Goal: Check status

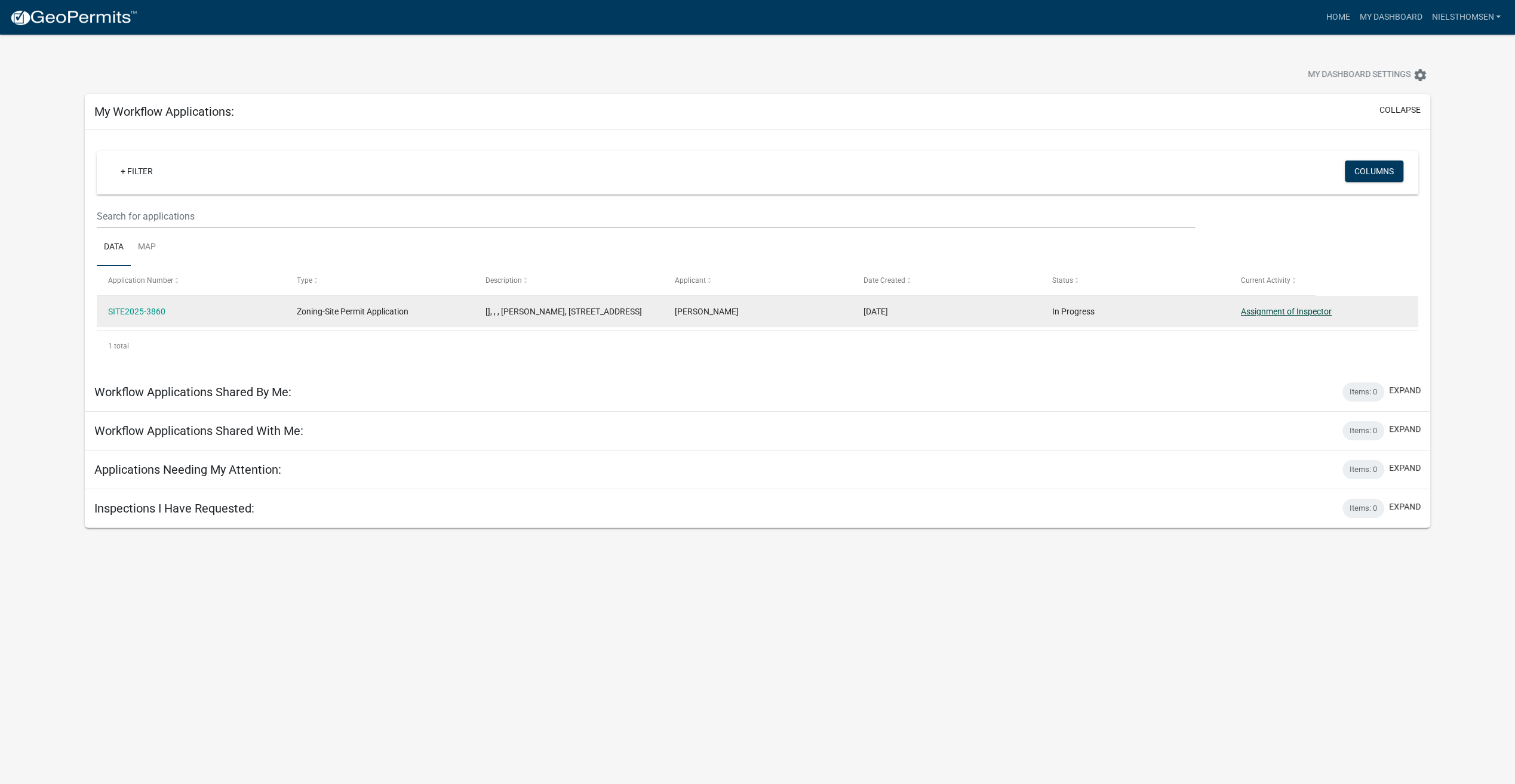
click at [1281, 312] on link "Assignment of Inspector" at bounding box center [1286, 311] width 91 height 10
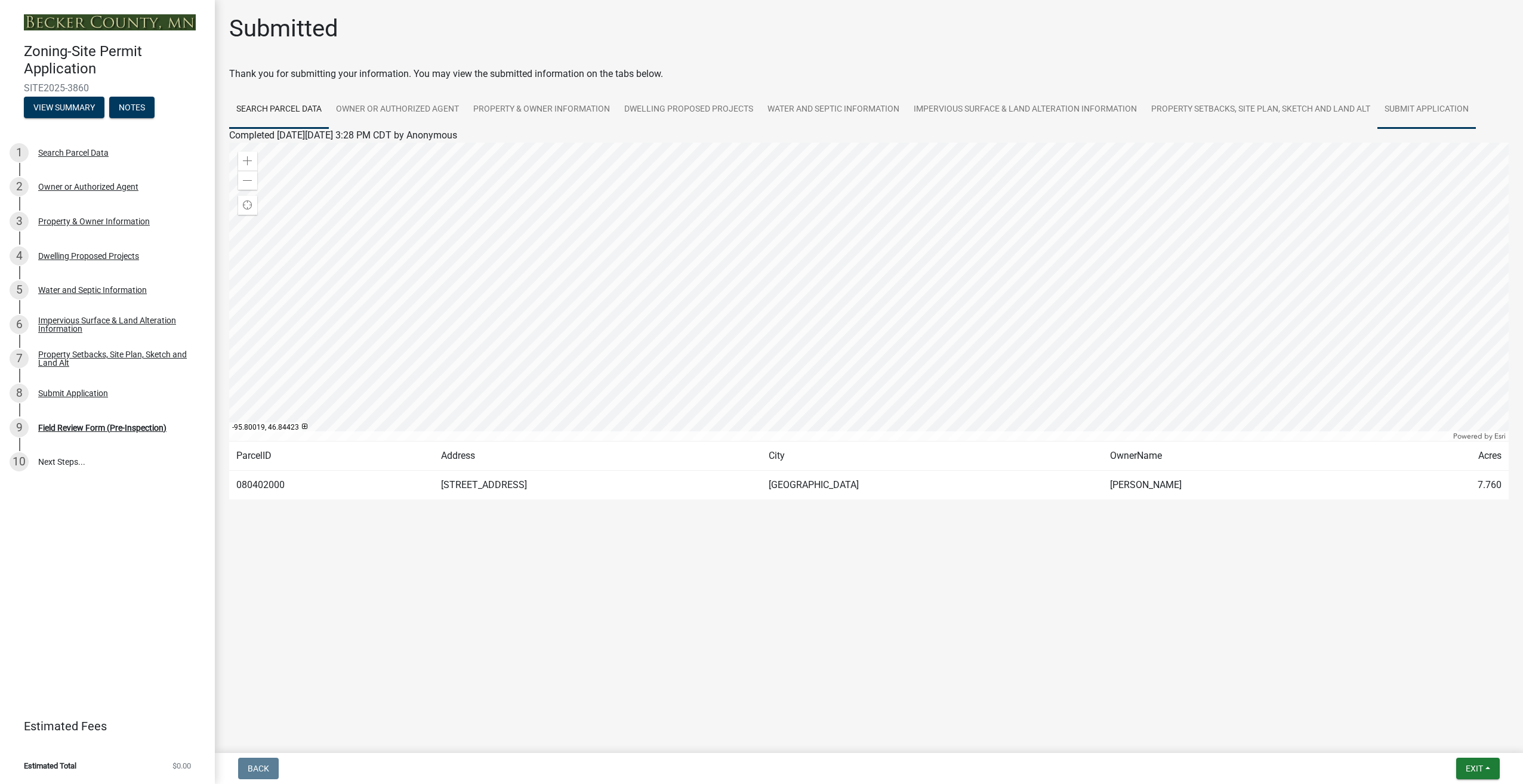
click at [1439, 108] on link "Submit Application" at bounding box center [1427, 110] width 99 height 38
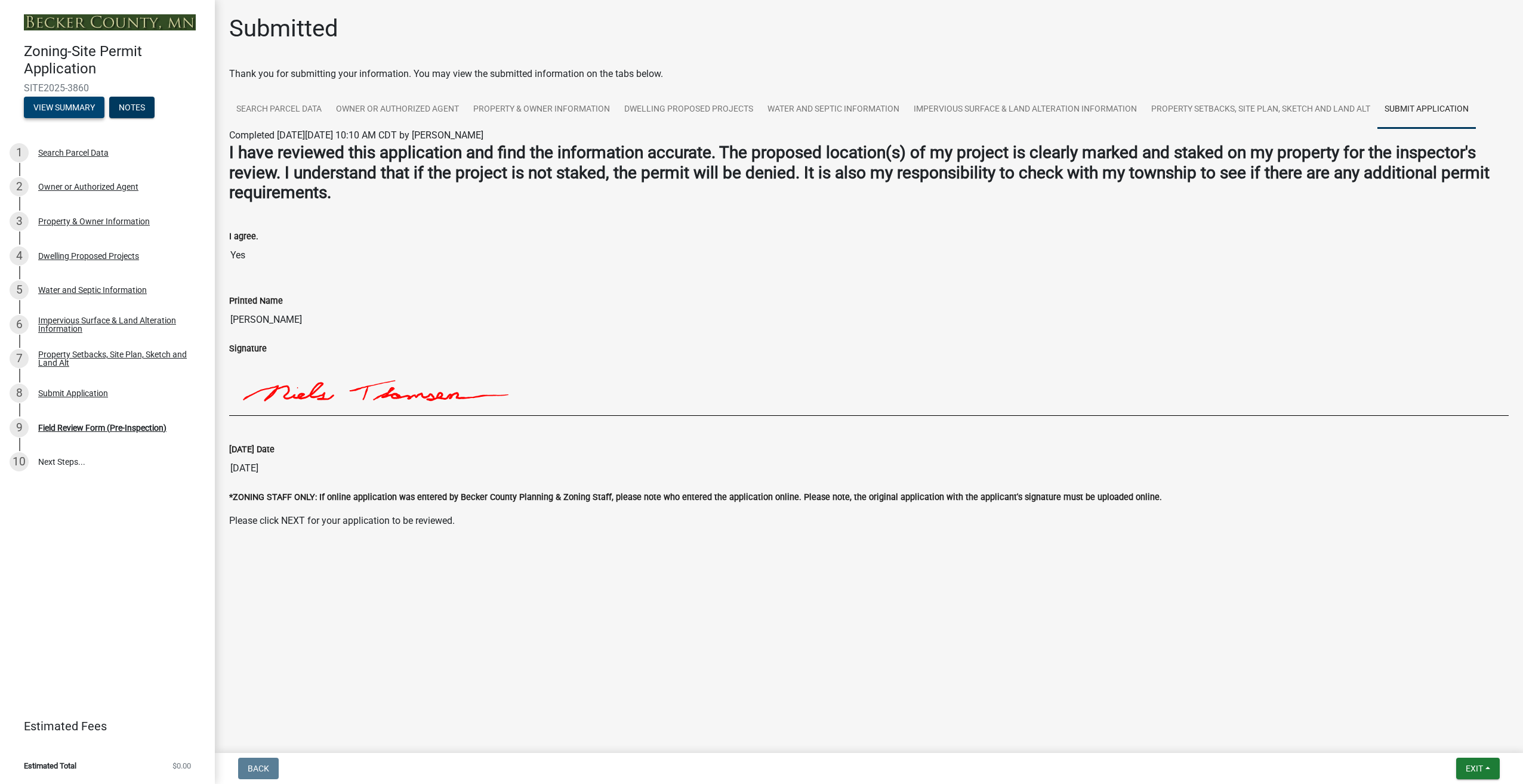
click at [58, 105] on button "View Summary" at bounding box center [64, 107] width 80 height 21
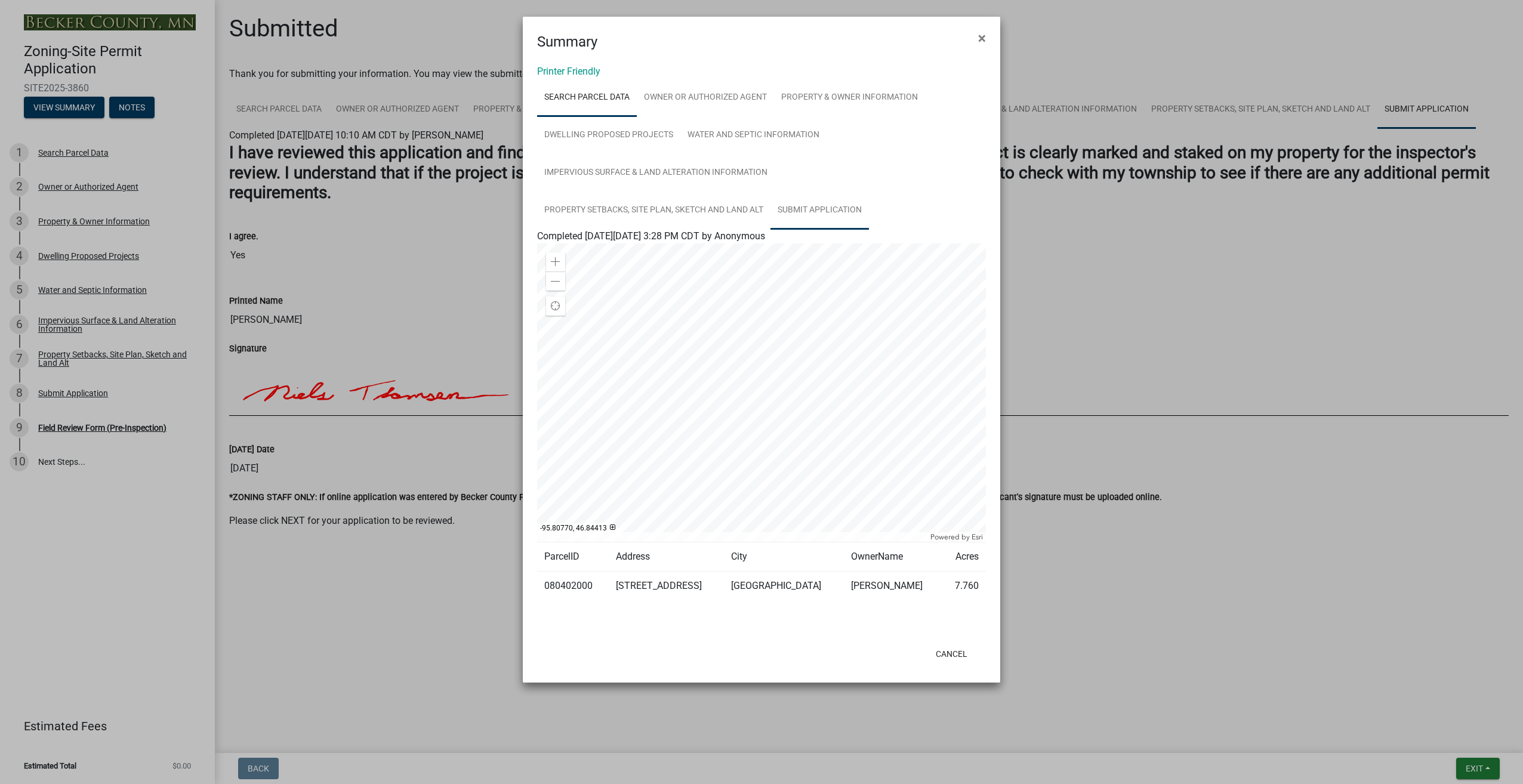
click at [834, 203] on link "Submit Application" at bounding box center [820, 211] width 99 height 38
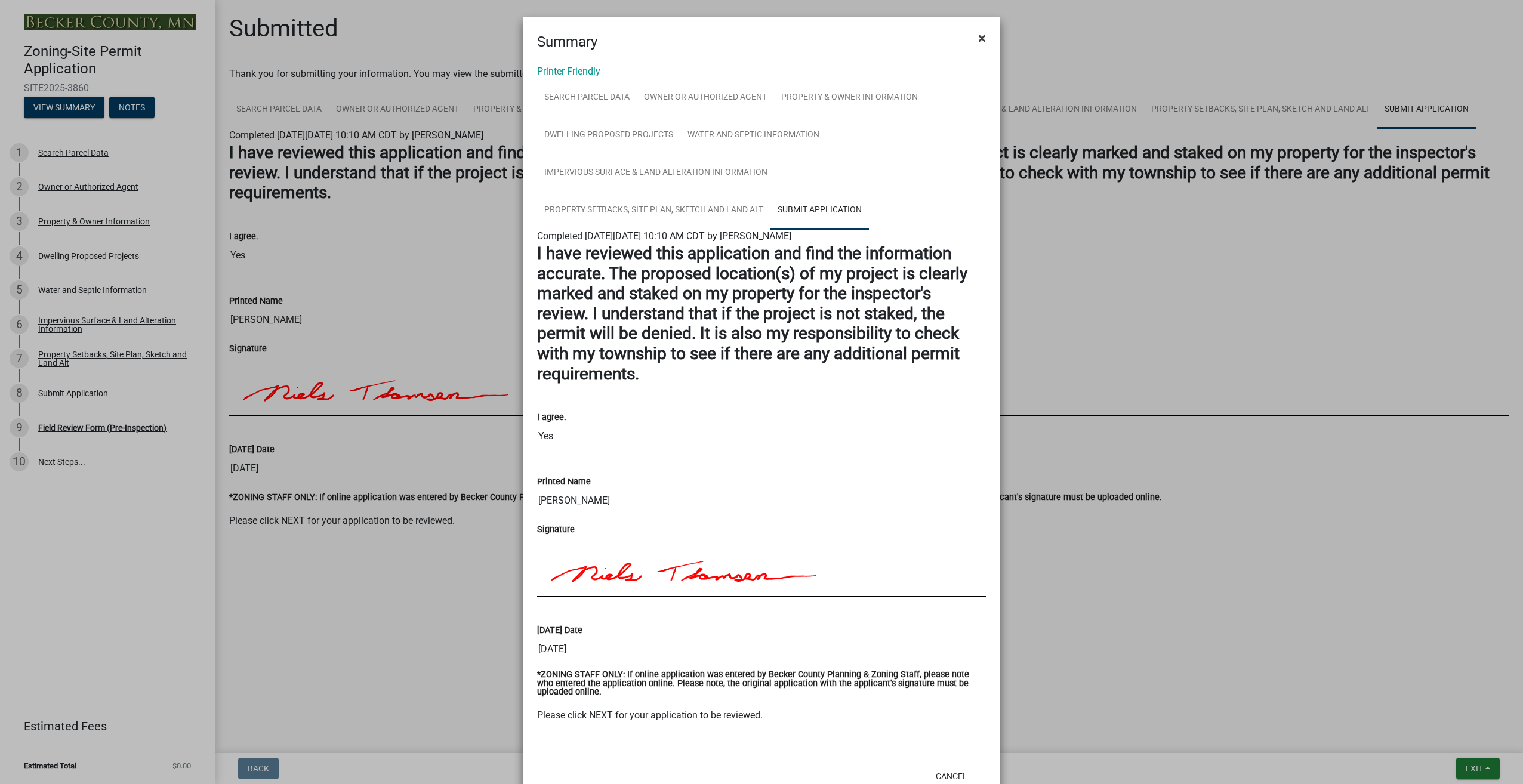
click at [985, 33] on button "×" at bounding box center [982, 38] width 27 height 34
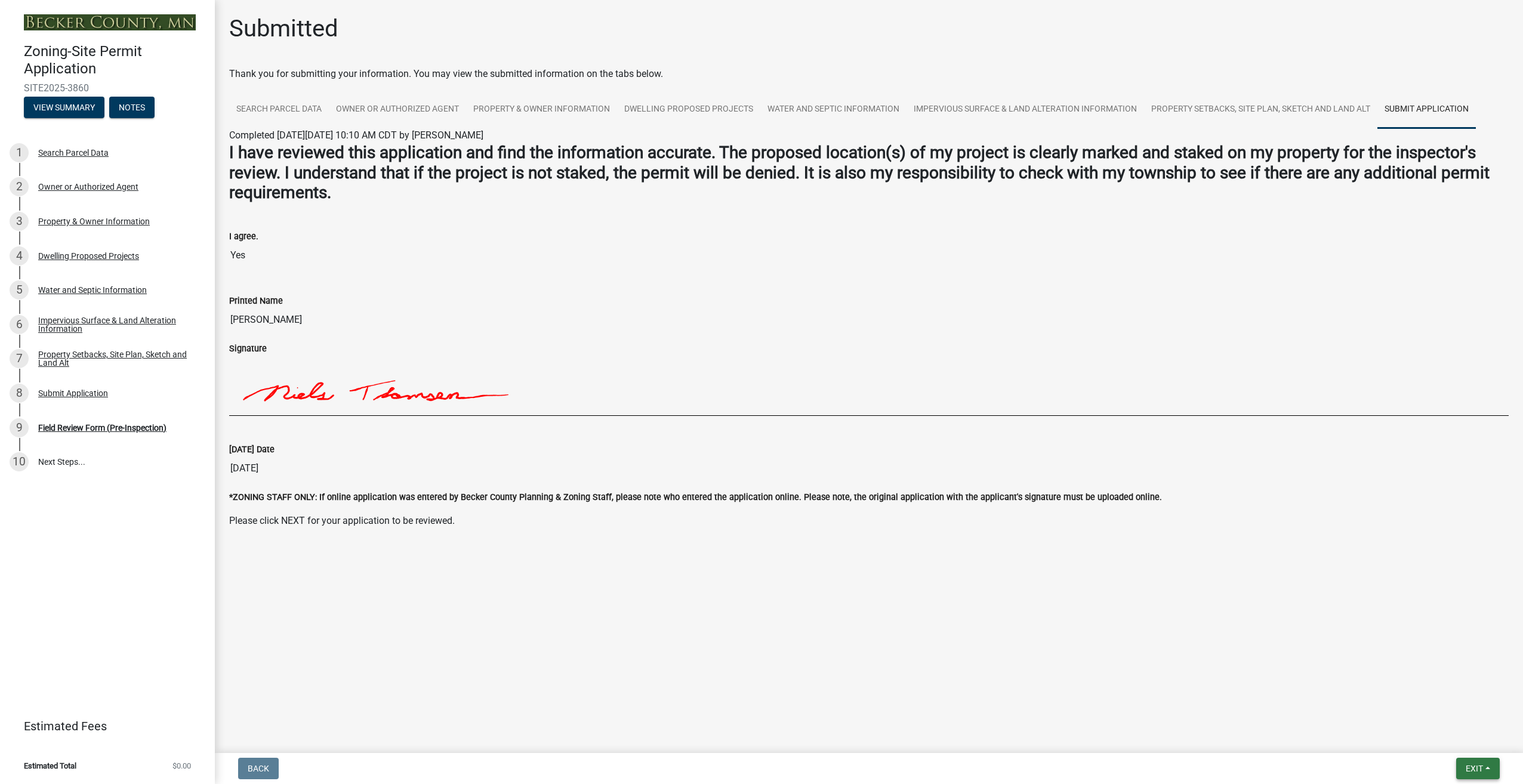
click at [1489, 770] on button "Exit" at bounding box center [1478, 768] width 43 height 21
click at [1458, 740] on button "Save & Exit" at bounding box center [1452, 737] width 95 height 29
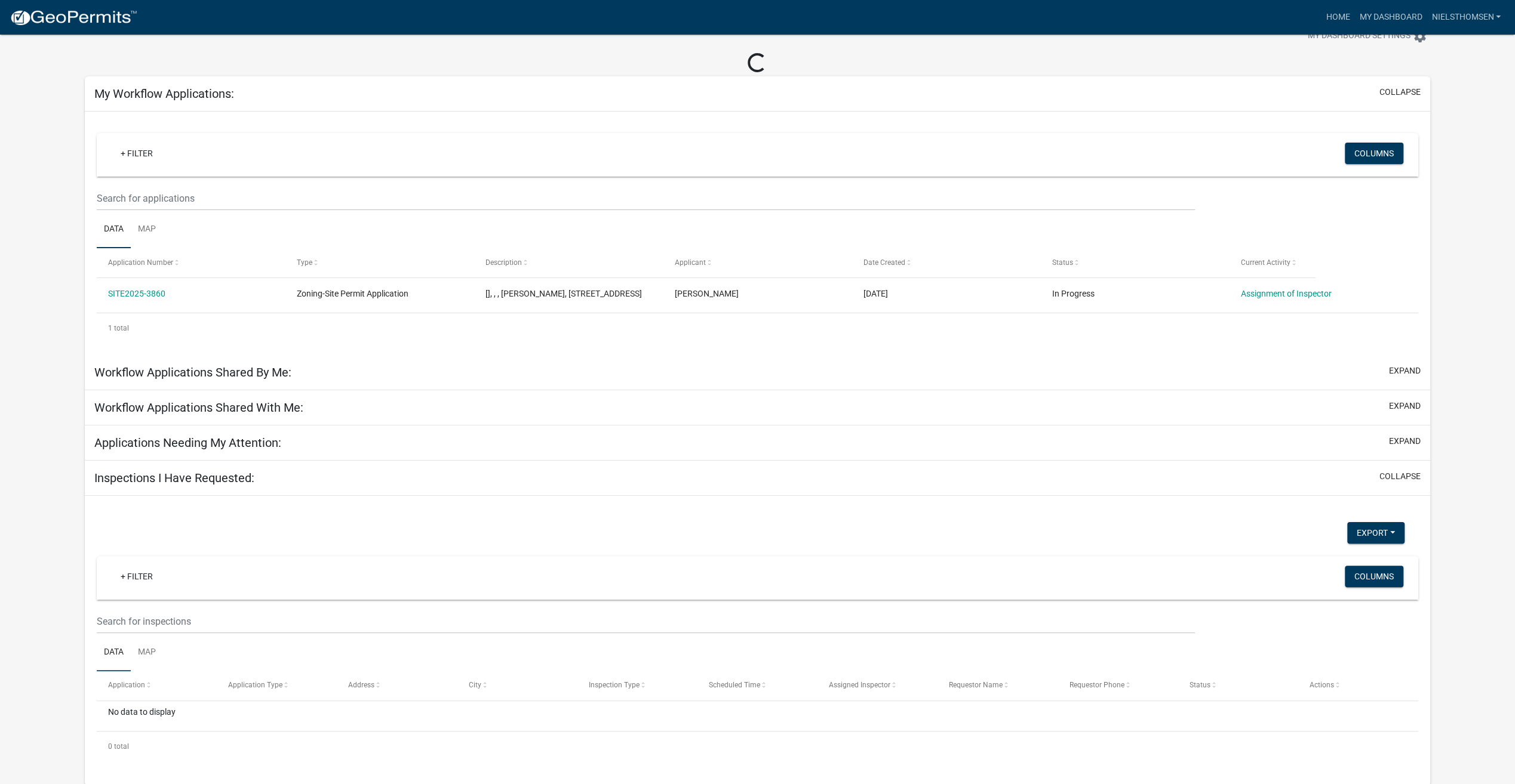
scroll to position [34, 0]
